Goal: Task Accomplishment & Management: Use online tool/utility

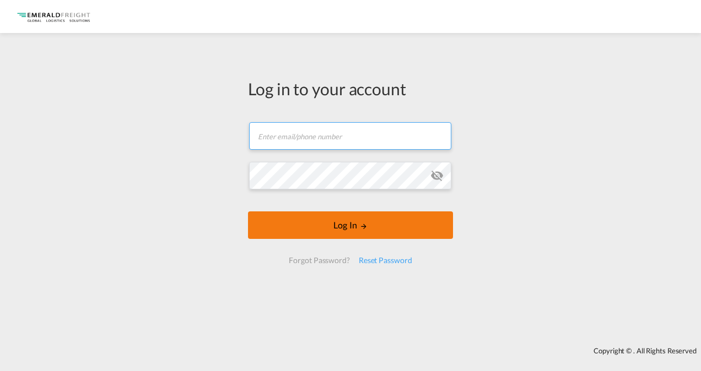
type input "[EMAIL_ADDRESS][DOMAIN_NAME]"
click at [350, 228] on form "[EMAIL_ADDRESS][DOMAIN_NAME] Password field is required Log In Forgot Password?…" at bounding box center [350, 193] width 205 height 164
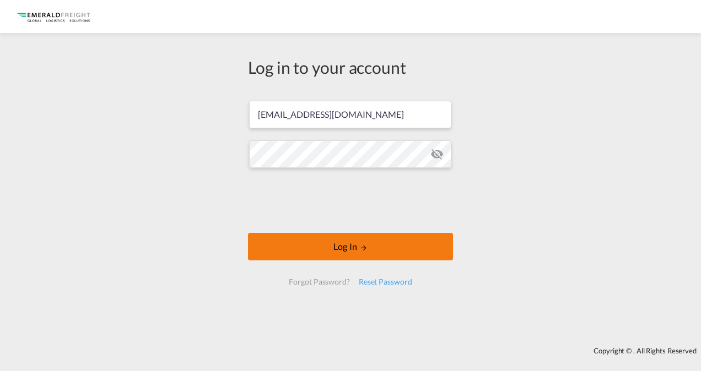
click at [351, 247] on button "Log In" at bounding box center [350, 247] width 205 height 28
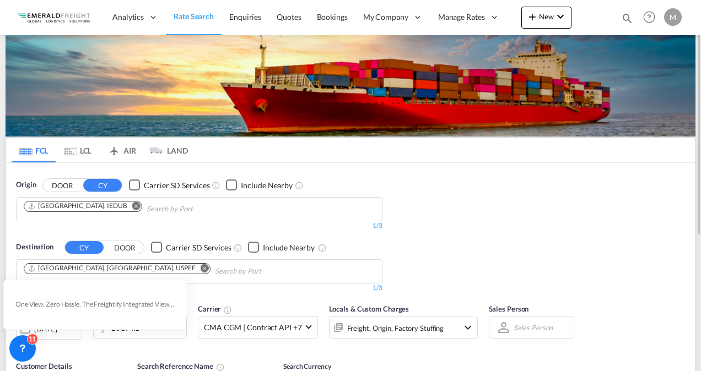
click at [246, 209] on md-chips "[GEOGRAPHIC_DATA], IEDUB" at bounding box center [199, 209] width 365 height 23
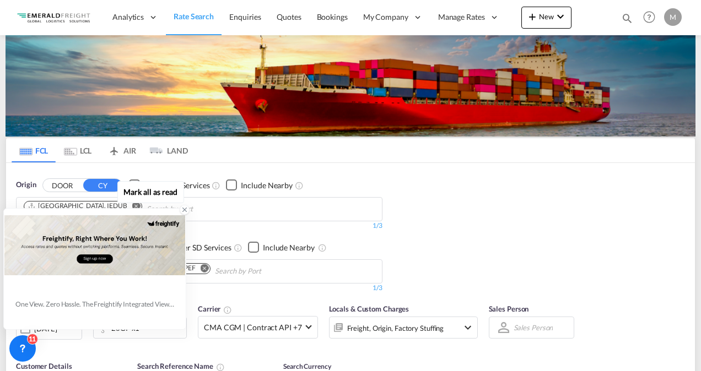
click at [141, 290] on div "One View. Zero Hassle. The Freightify Integrated View embeds Freightify’s featu…" at bounding box center [94, 305] width 181 height 48
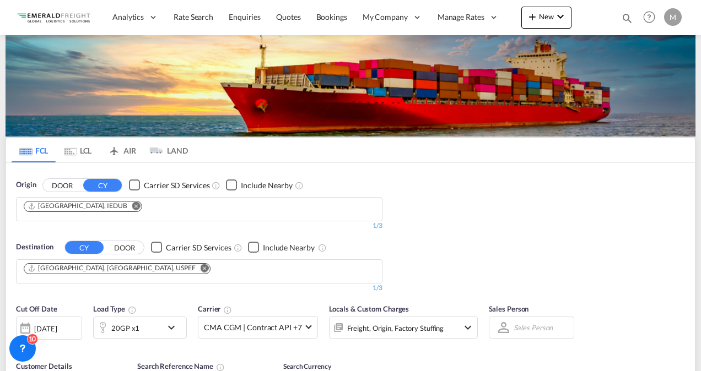
type input "[EMAIL_ADDRESS][DOMAIN_NAME]"
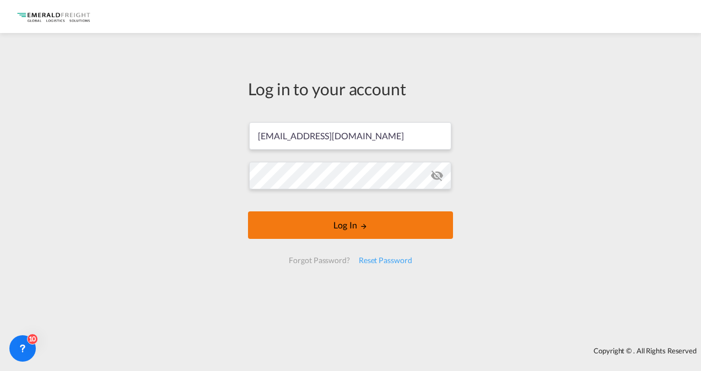
click at [347, 229] on button "Log In" at bounding box center [350, 226] width 205 height 28
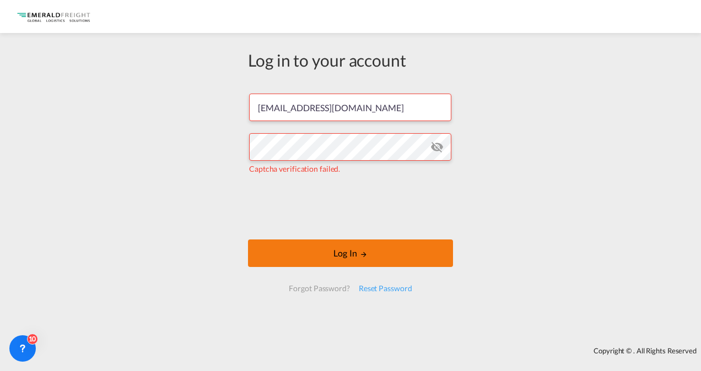
click at [354, 255] on button "Log In" at bounding box center [350, 254] width 205 height 28
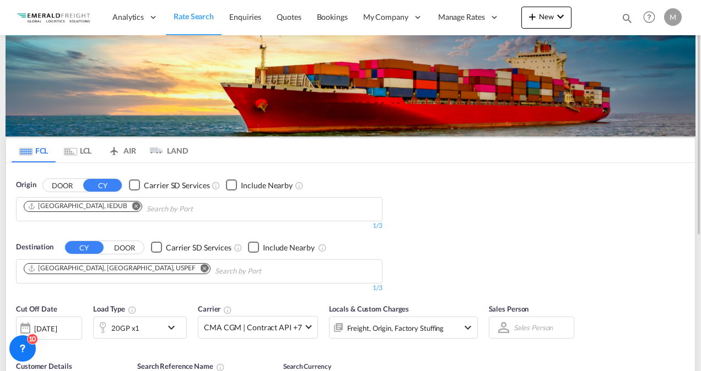
click at [201, 266] on md-icon "Remove" at bounding box center [205, 268] width 8 height 8
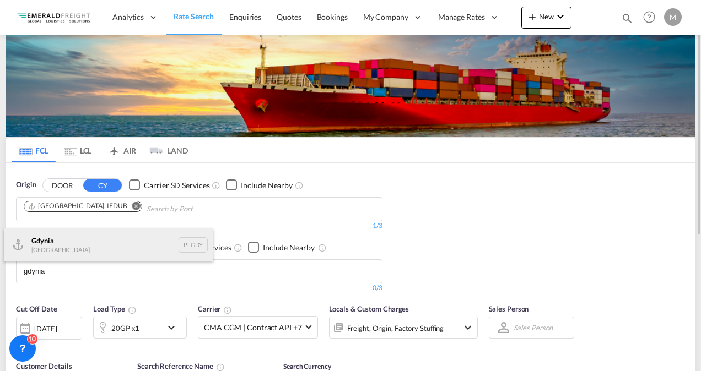
type input "gdynia"
click at [79, 244] on div "Gdynia [GEOGRAPHIC_DATA] [GEOGRAPHIC_DATA]" at bounding box center [108, 245] width 209 height 33
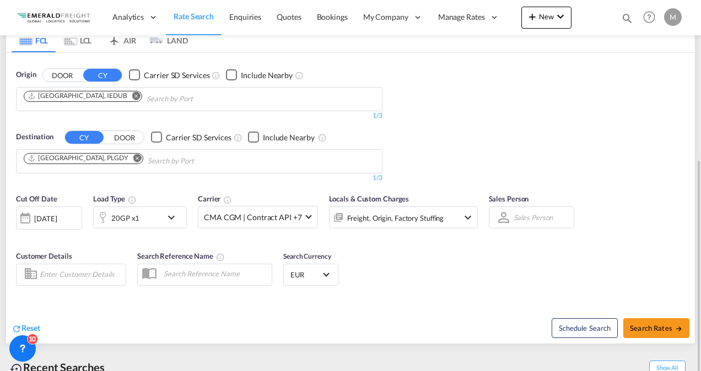
scroll to position [165, 0]
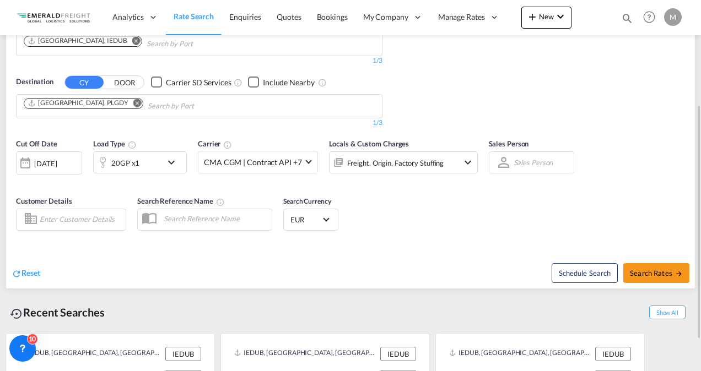
click at [145, 161] on div "20GP x1" at bounding box center [128, 163] width 68 height 22
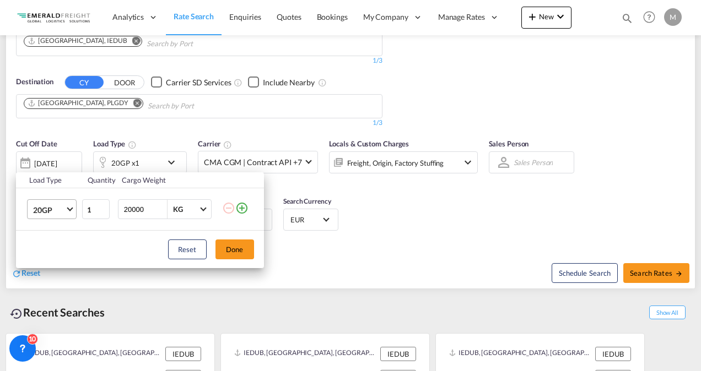
click at [54, 210] on span "20GP" at bounding box center [49, 210] width 32 height 11
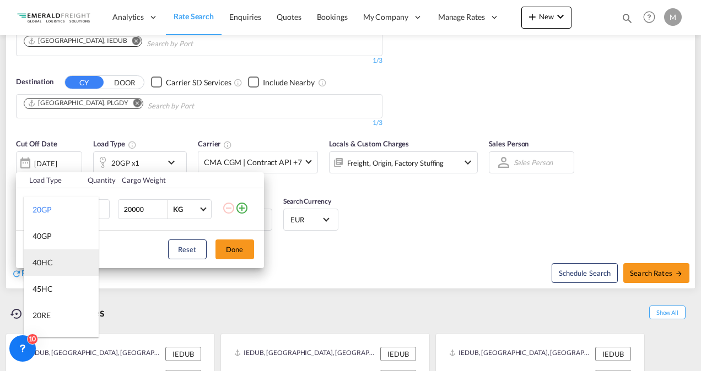
click at [54, 262] on md-option "40HC" at bounding box center [61, 263] width 75 height 26
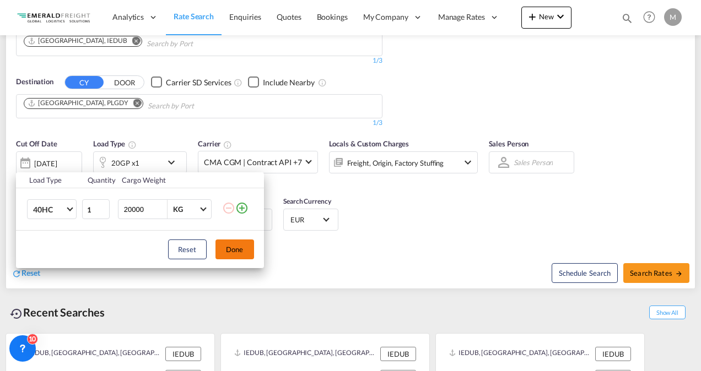
click at [236, 250] on button "Done" at bounding box center [234, 250] width 39 height 20
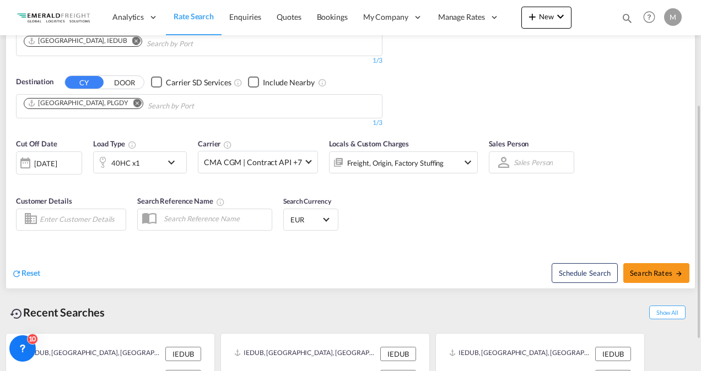
click at [57, 160] on div "[DATE]" at bounding box center [45, 164] width 23 height 10
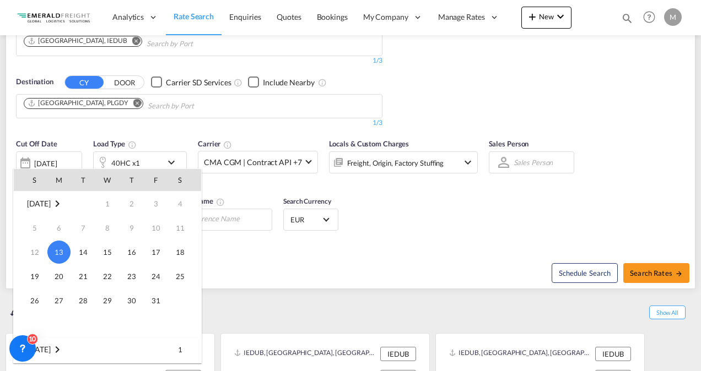
click at [59, 250] on span "13" at bounding box center [58, 252] width 23 height 23
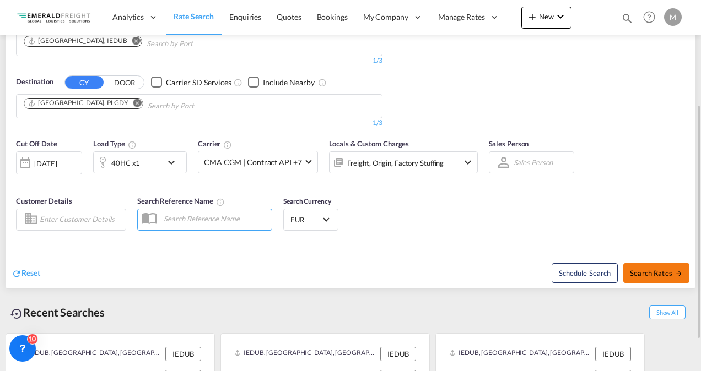
click at [640, 271] on span "Search Rates" at bounding box center [656, 273] width 53 height 9
type input "IEDUB to PLGDY / [DATE]"
